Goal: Information Seeking & Learning: Learn about a topic

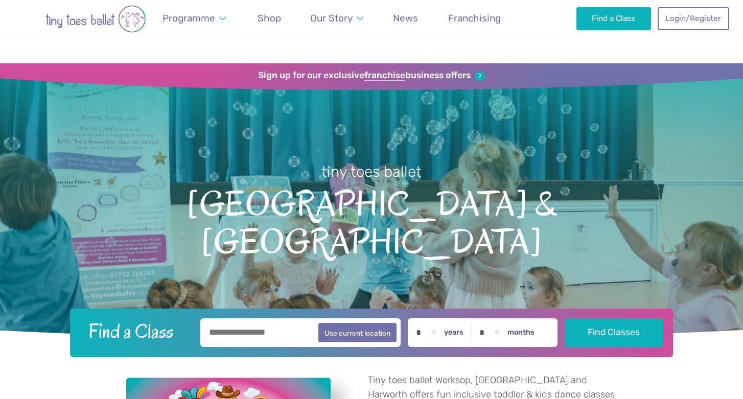
scroll to position [1877, 0]
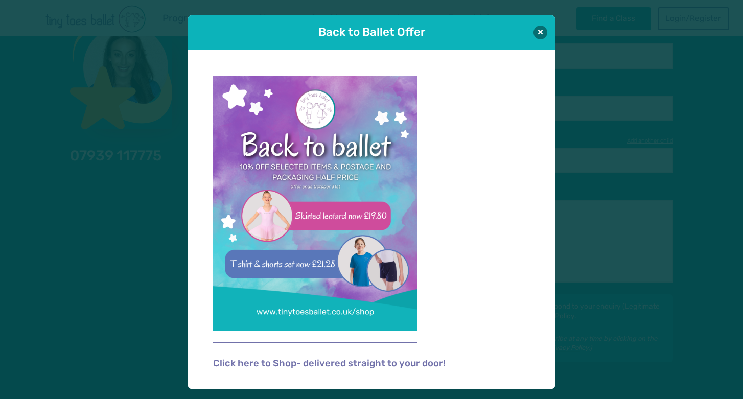
scroll to position [1877, 0]
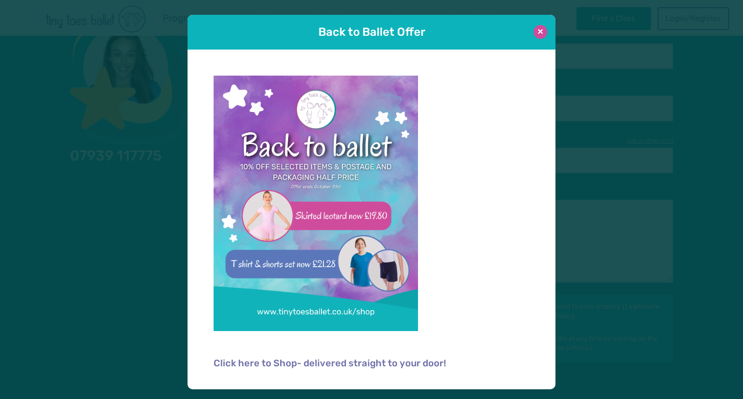
click at [545, 31] on button at bounding box center [541, 32] width 14 height 14
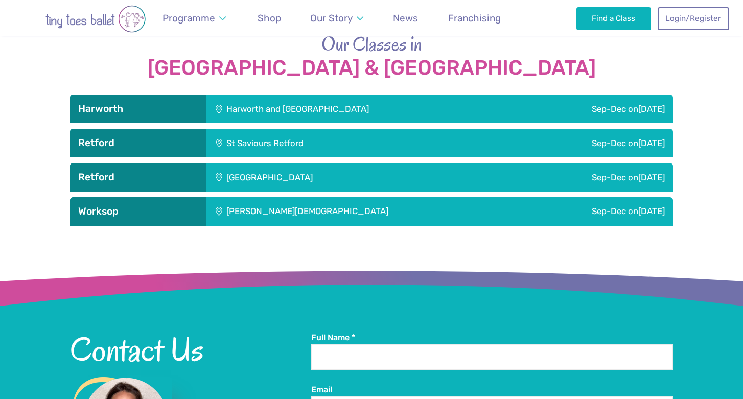
scroll to position [1516, 0]
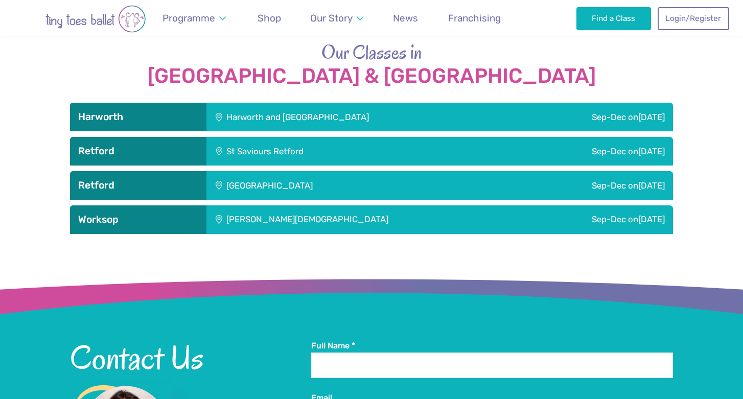
click at [353, 103] on div "Harworth and [GEOGRAPHIC_DATA]" at bounding box center [360, 117] width 306 height 29
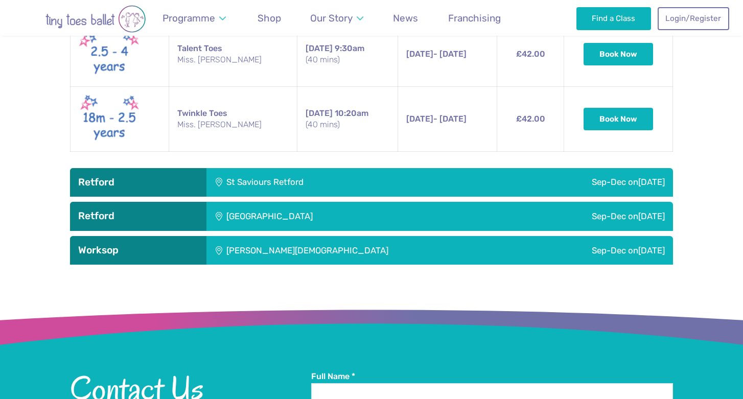
scroll to position [1906, 0]
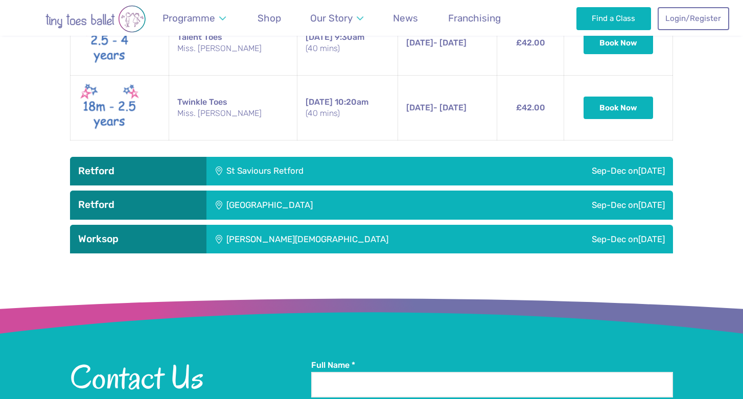
click at [344, 161] on div "St Saviours Retford" at bounding box center [333, 171] width 252 height 29
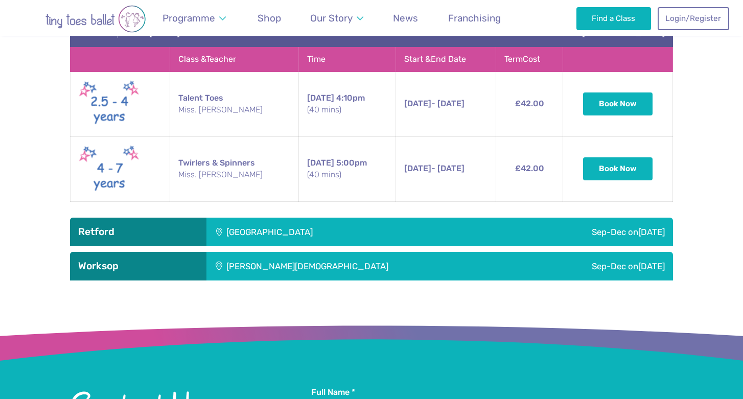
scroll to position [2292, 0]
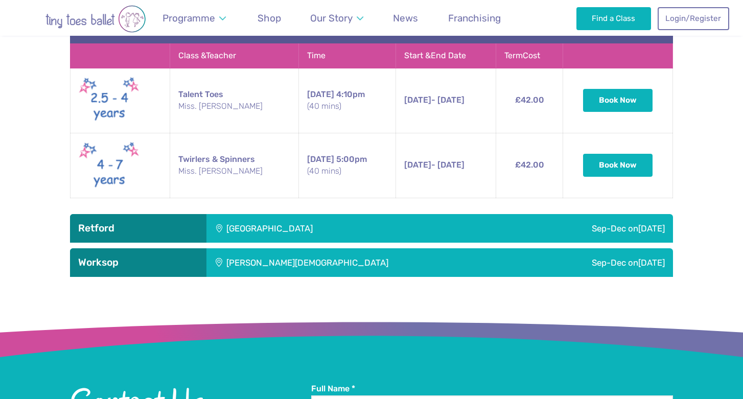
click at [319, 216] on div "[GEOGRAPHIC_DATA]" at bounding box center [338, 228] width 262 height 29
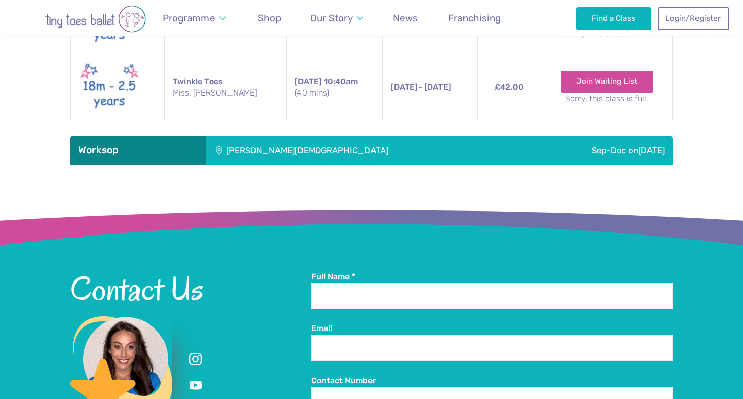
scroll to position [2983, 0]
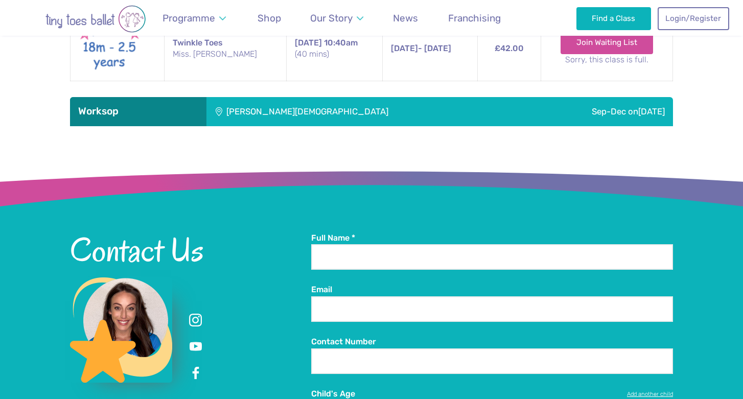
click at [316, 97] on div "[PERSON_NAME][DEMOGRAPHIC_DATA]" at bounding box center [366, 111] width 318 height 29
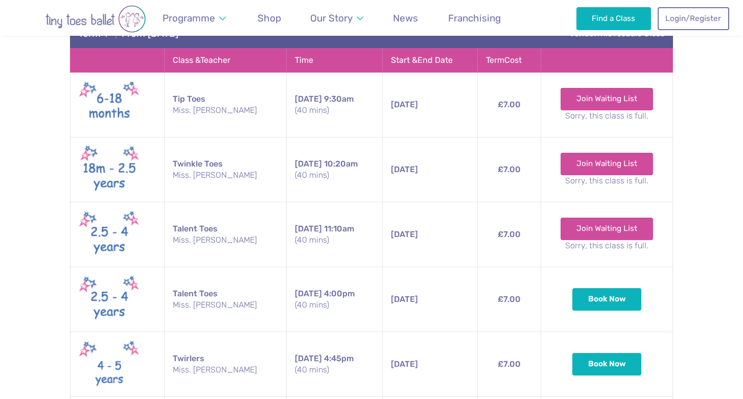
scroll to position [3101, 0]
